Goal: Transaction & Acquisition: Purchase product/service

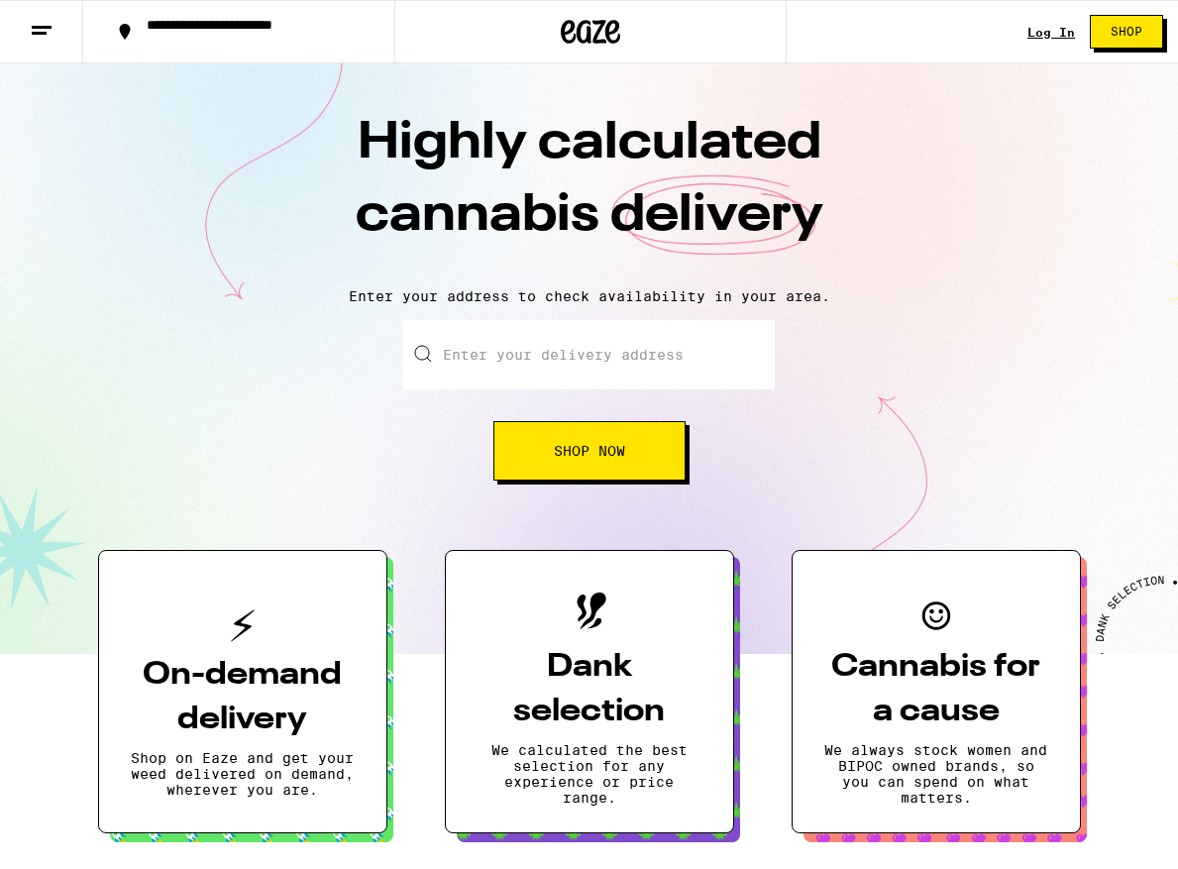
click at [1050, 36] on link "Log In" at bounding box center [1051, 32] width 48 height 13
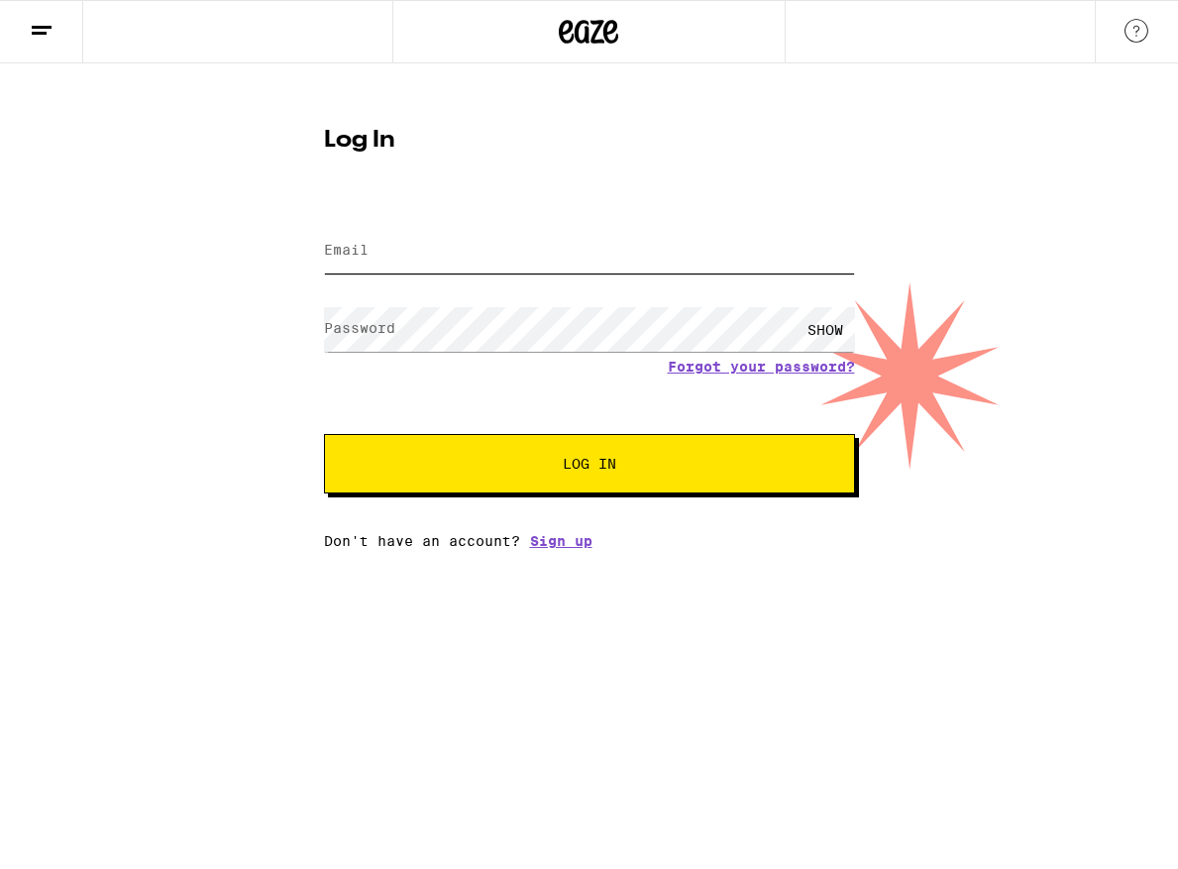
type input "sonia.kameneva@gmail.com"
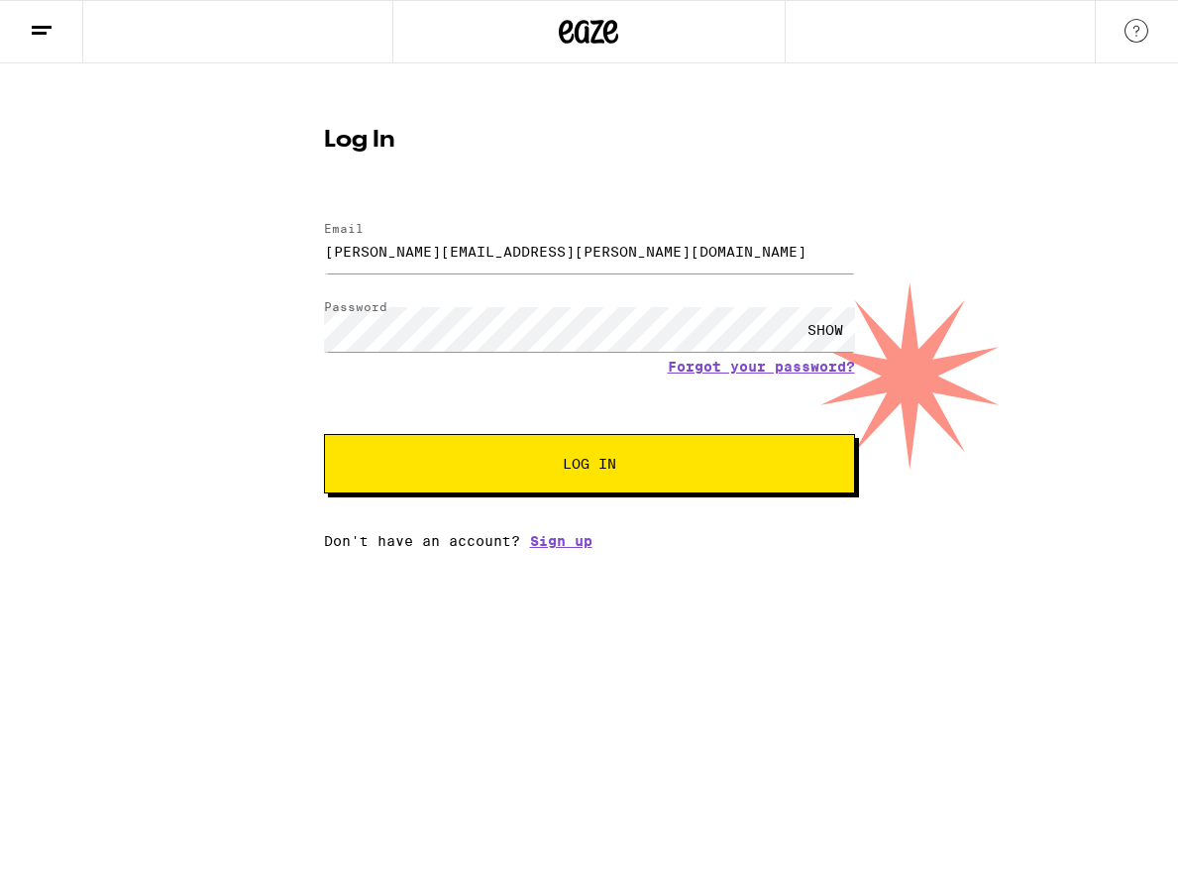
click at [594, 505] on div "Email Email sonia.kameneva@gmail.com Password Password SHOW Forgot your passwor…" at bounding box center [589, 375] width 531 height 347
click at [591, 461] on span "Log In" at bounding box center [589, 464] width 53 height 14
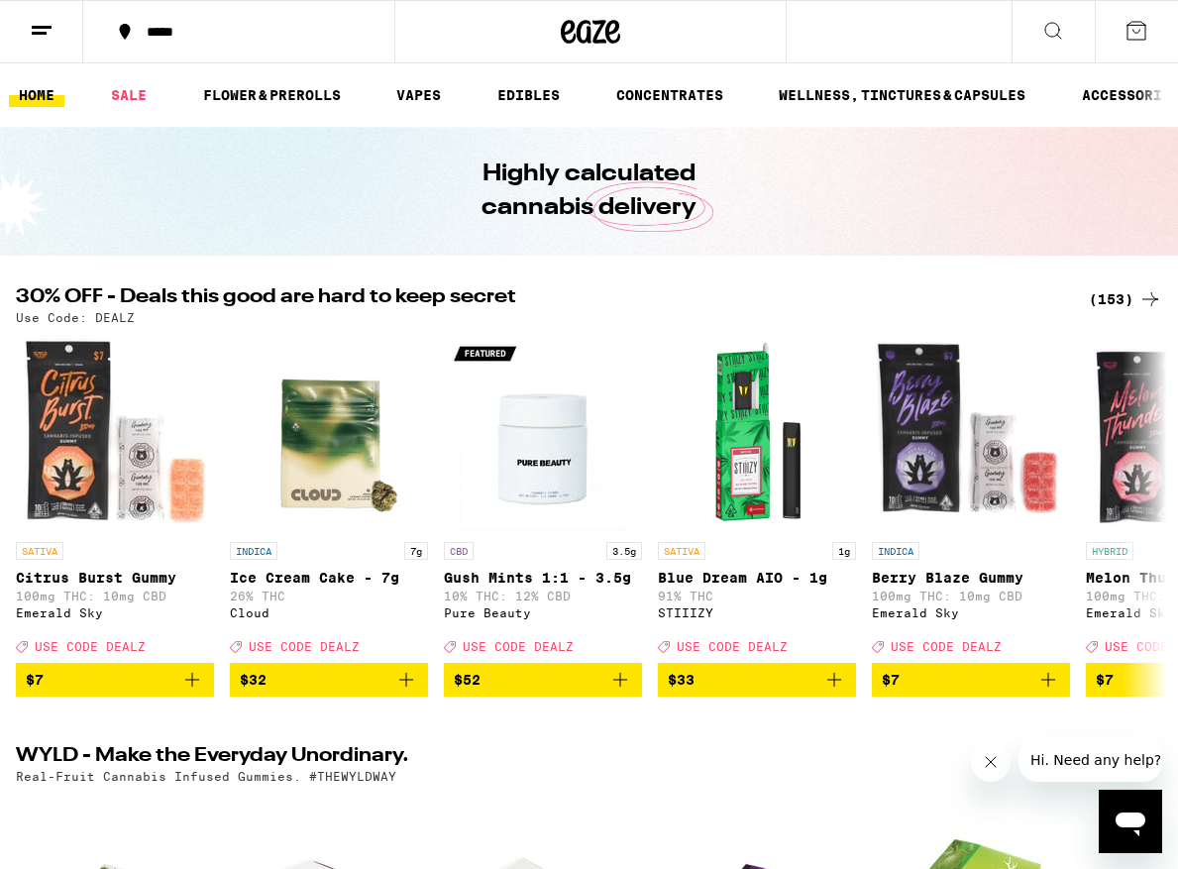
click at [1054, 36] on icon at bounding box center [1053, 31] width 24 height 24
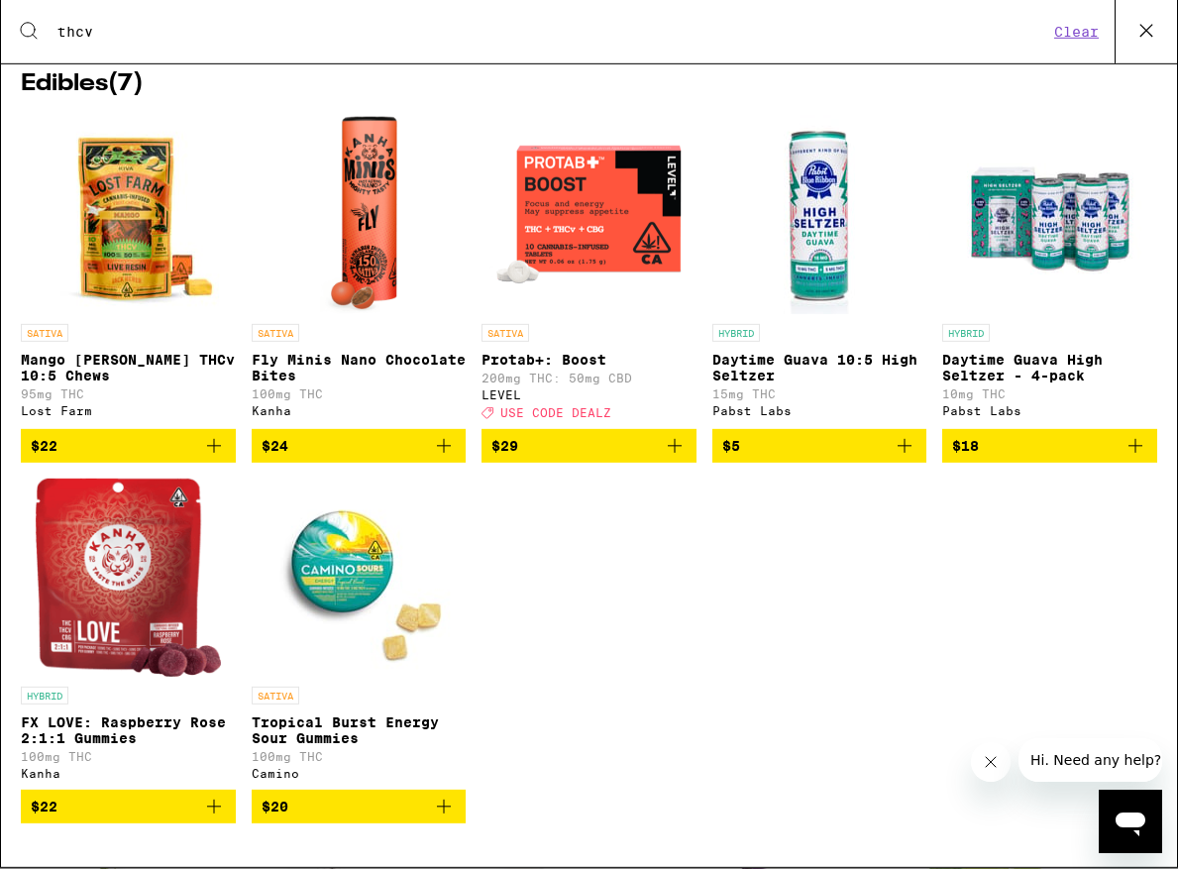
scroll to position [64, 0]
type input "thcv"
click at [620, 212] on img "Open page for Protab+: Boost from LEVEL" at bounding box center [588, 216] width 198 height 198
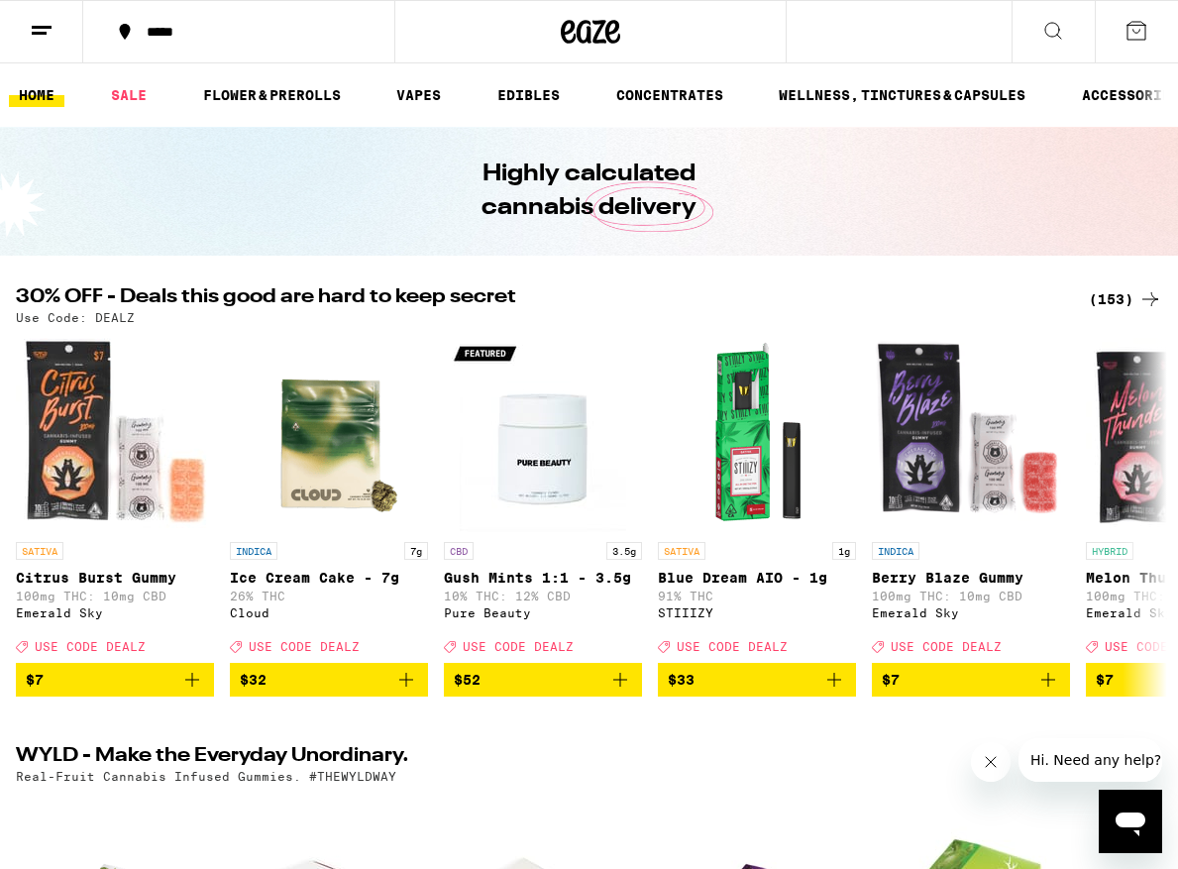
click at [1055, 34] on icon at bounding box center [1053, 31] width 24 height 24
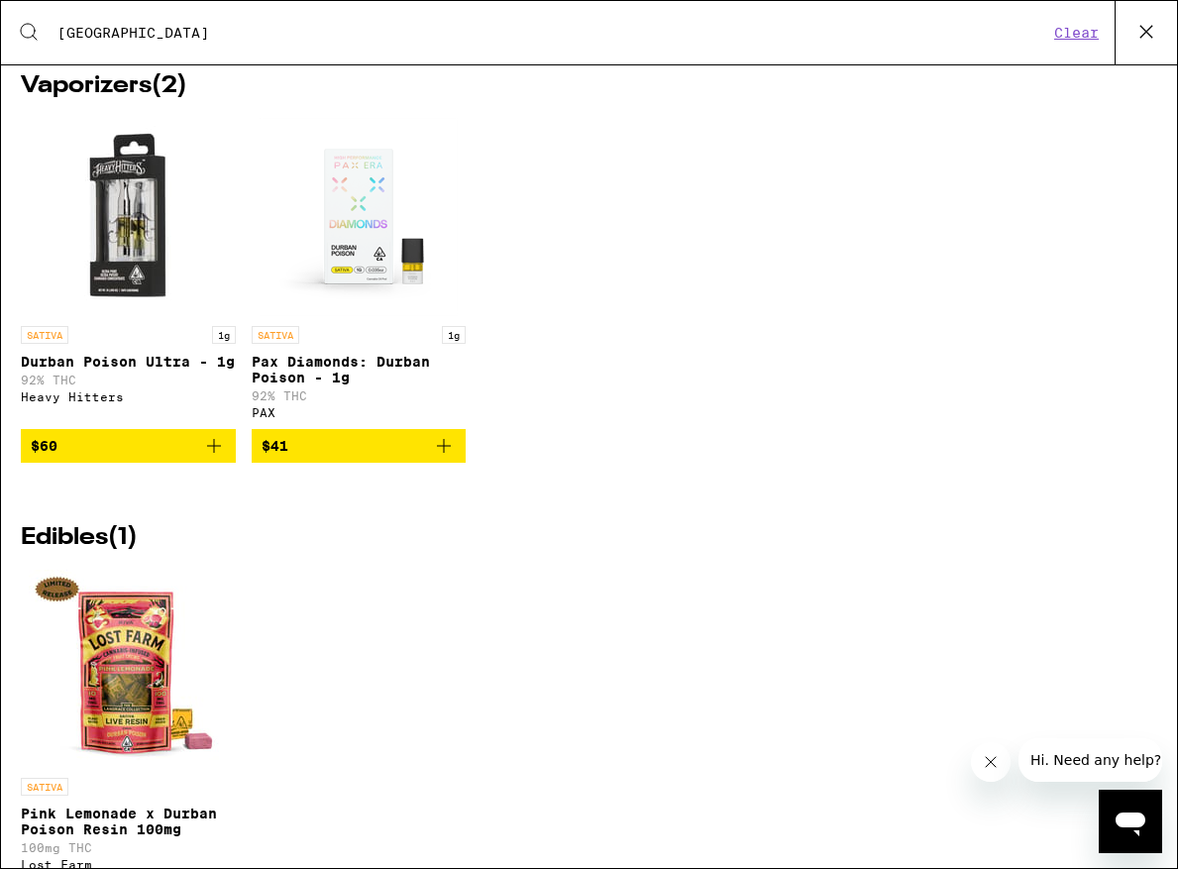
scroll to position [1070, 0]
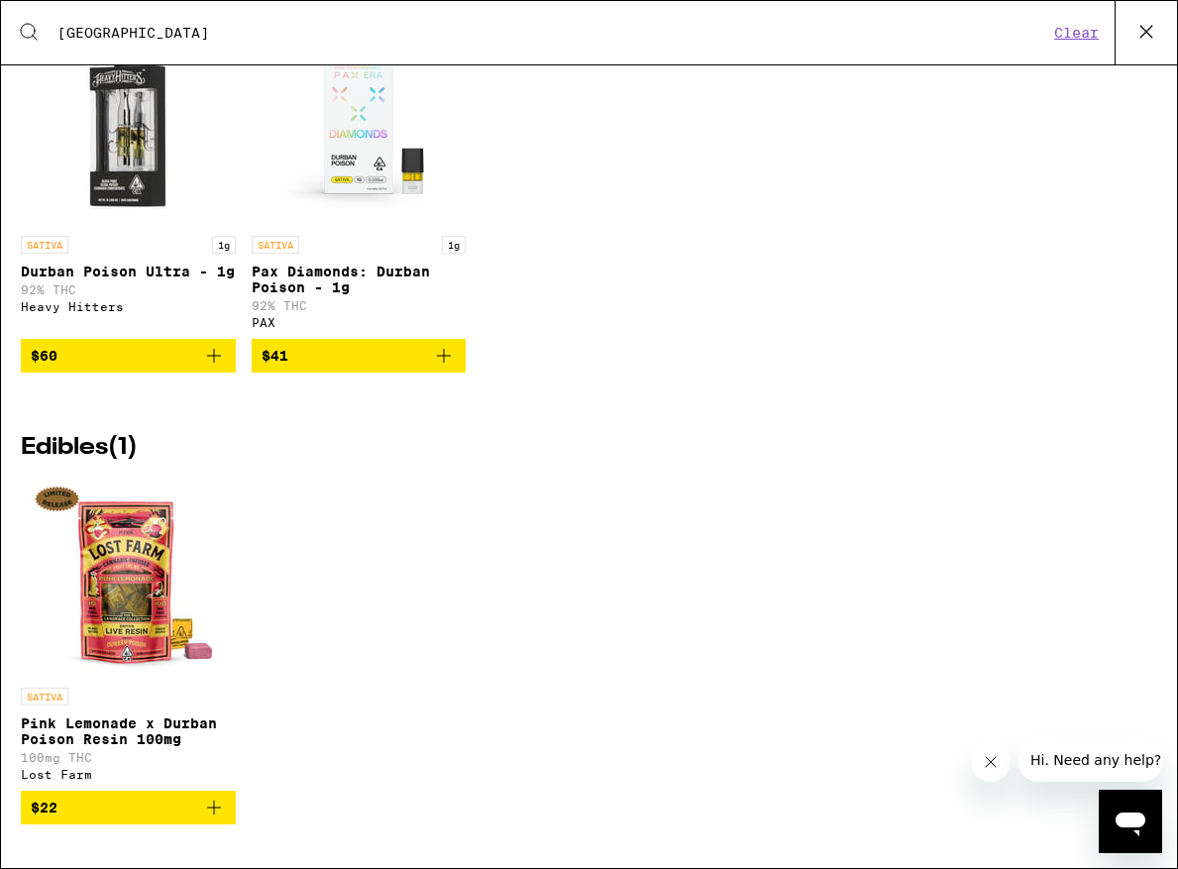
type input "[GEOGRAPHIC_DATA]"
click at [151, 279] on p "Durban Poison Ultra - 1g" at bounding box center [128, 271] width 215 height 16
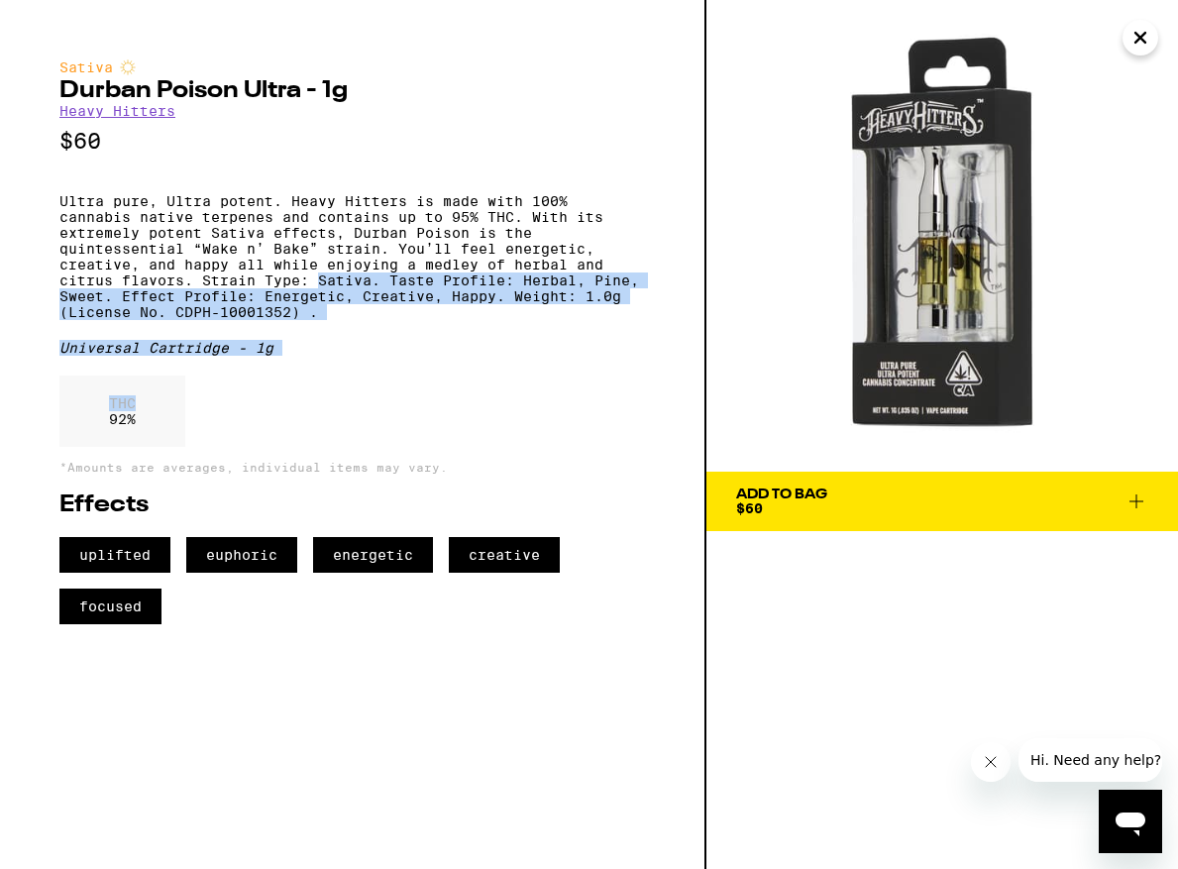
drag, startPoint x: 322, startPoint y: 306, endPoint x: 265, endPoint y: 437, distance: 142.4
click at [266, 437] on div "Sativa Durban Poison Ultra - 1g Heavy Hitters $60 Ultra pure, Ultra potent. Hea…" at bounding box center [351, 341] width 585 height 564
click at [265, 437] on div "THC 92 %" at bounding box center [351, 415] width 585 height 81
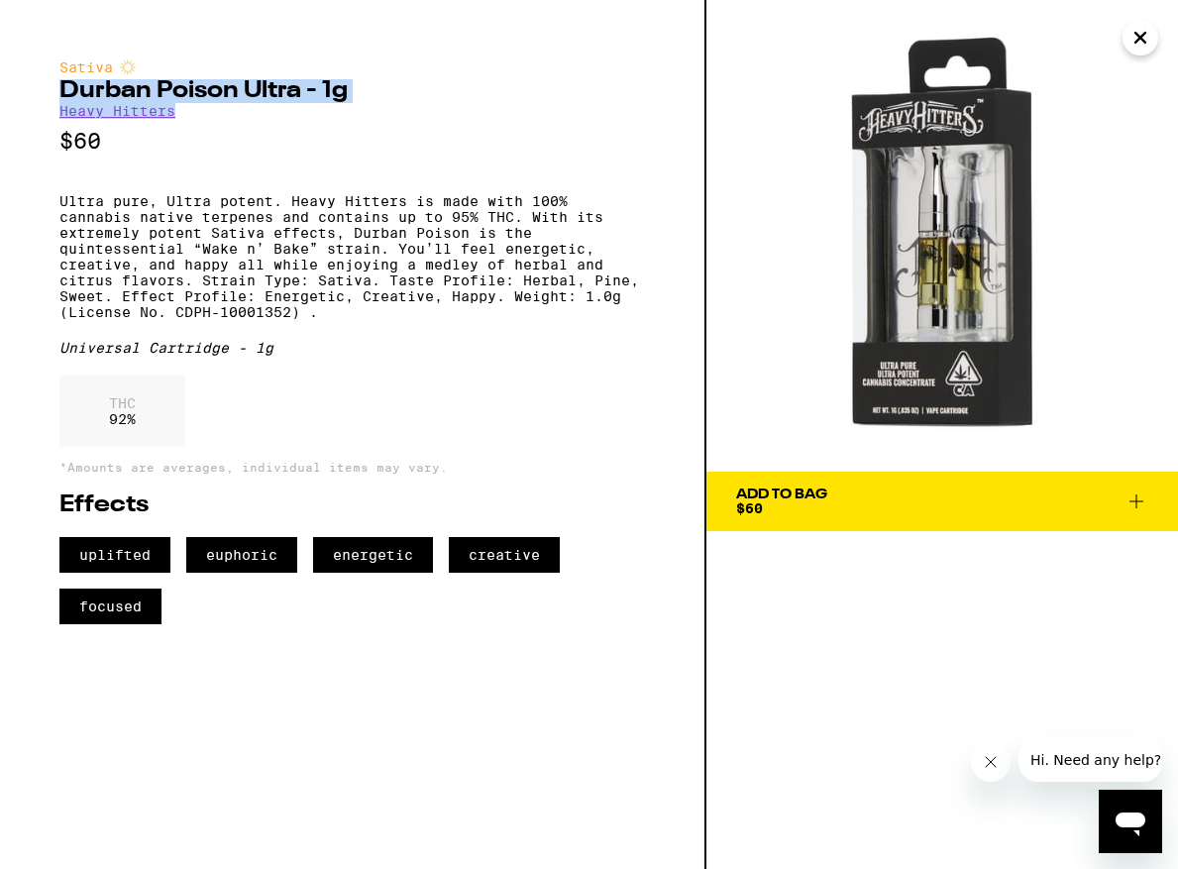
drag, startPoint x: 59, startPoint y: 83, endPoint x: 236, endPoint y: 112, distance: 178.6
click at [236, 112] on div "Sativa Durban Poison Ultra - 1g Heavy Hitters $60 Ultra pure, Ultra potent. Hea…" at bounding box center [351, 341] width 585 height 564
click at [783, 509] on div "Add To Bag $60" at bounding box center [781, 501] width 91 height 28
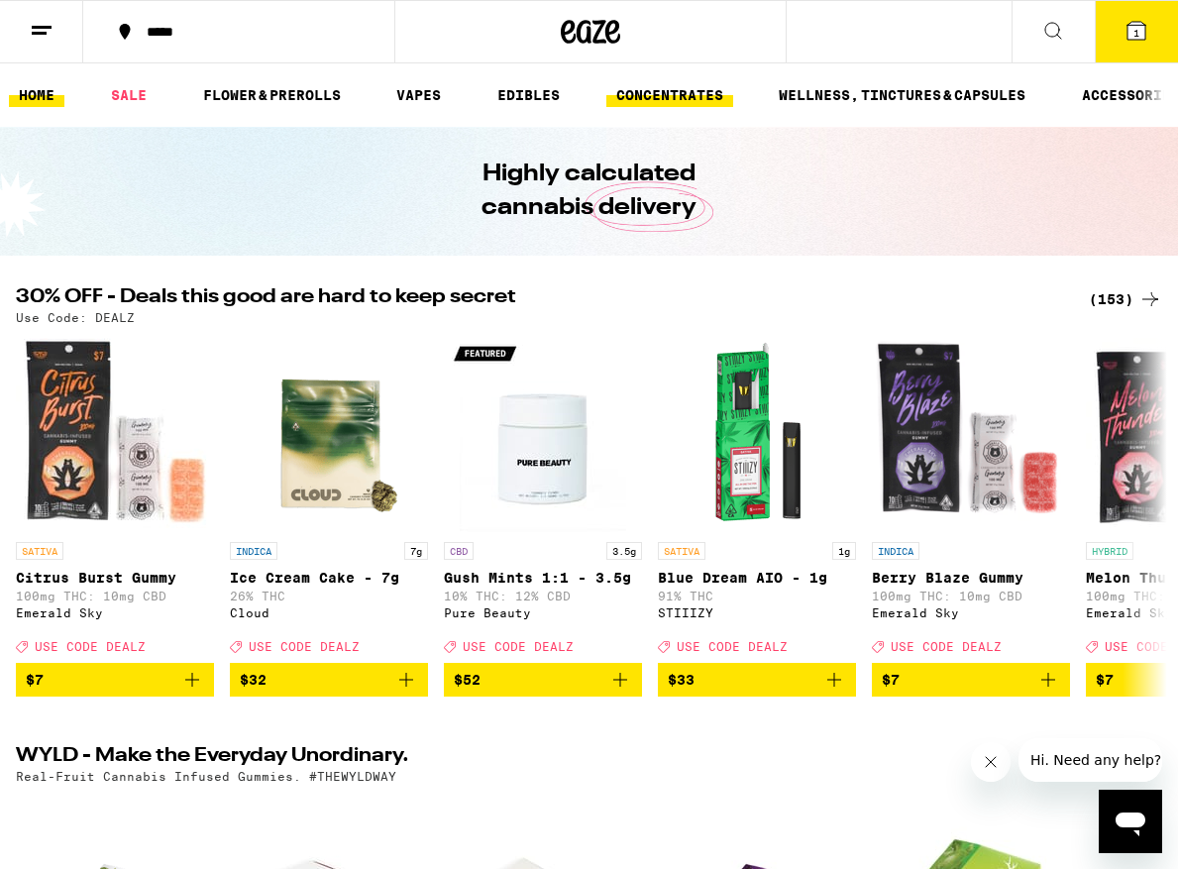
click at [699, 85] on link "CONCENTRATES" at bounding box center [669, 95] width 127 height 24
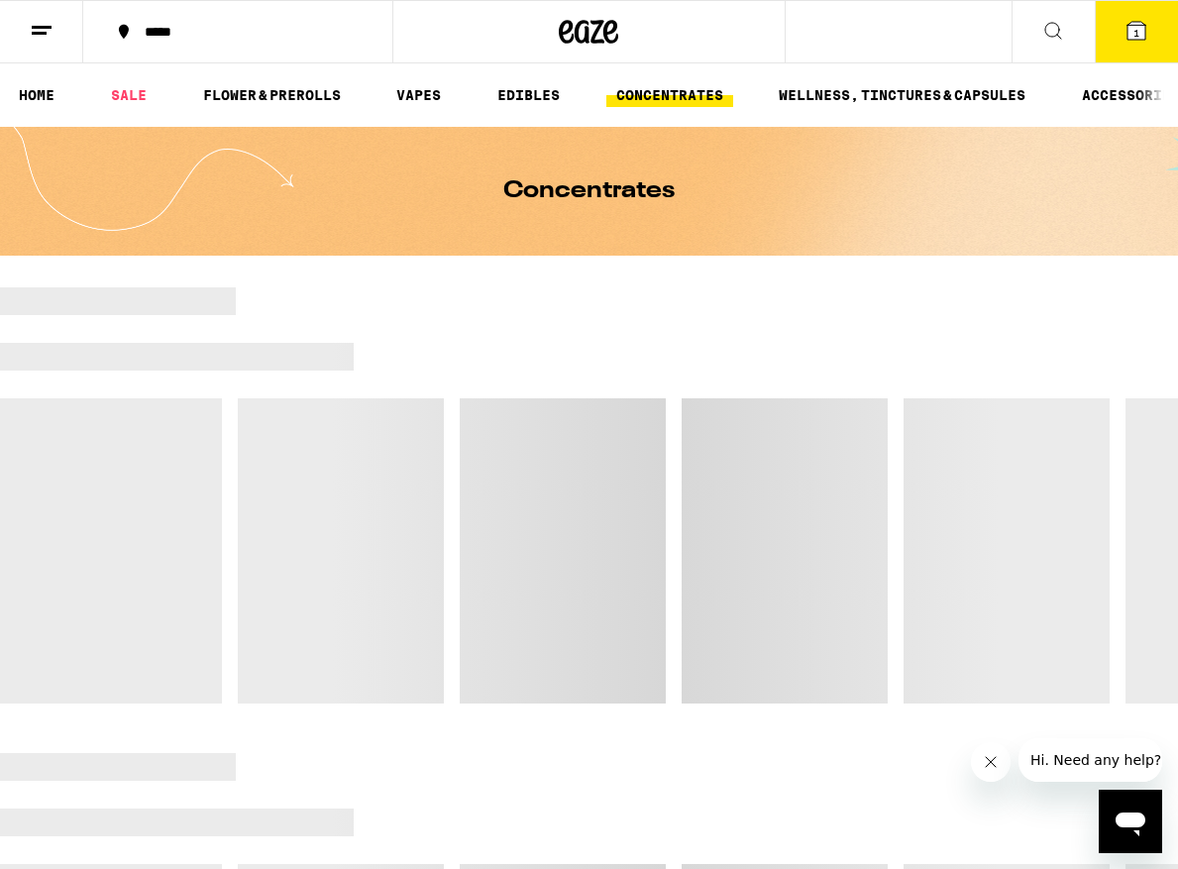
click at [416, 105] on link "VAPES" at bounding box center [418, 95] width 64 height 24
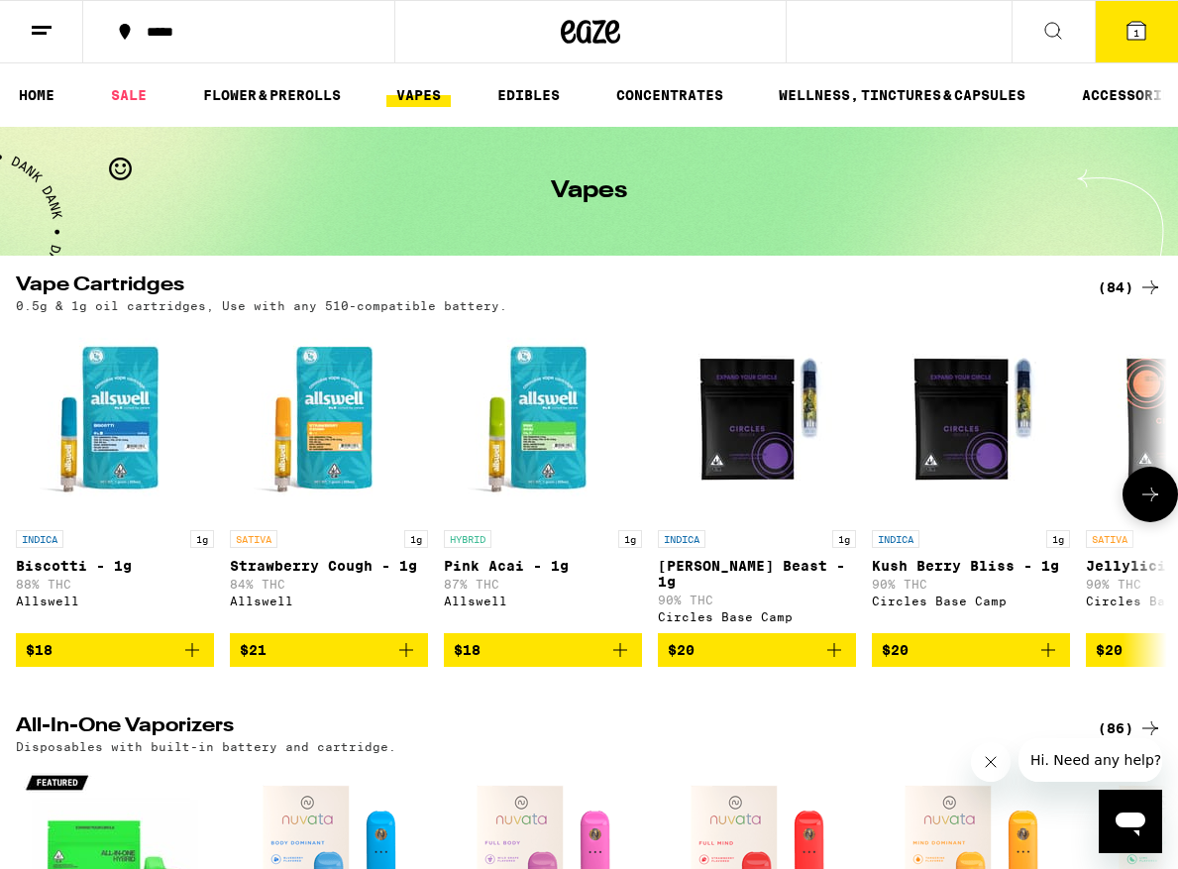
click at [284, 563] on p "Strawberry Cough - 1g" at bounding box center [329, 566] width 198 height 16
